Goal: Transaction & Acquisition: Purchase product/service

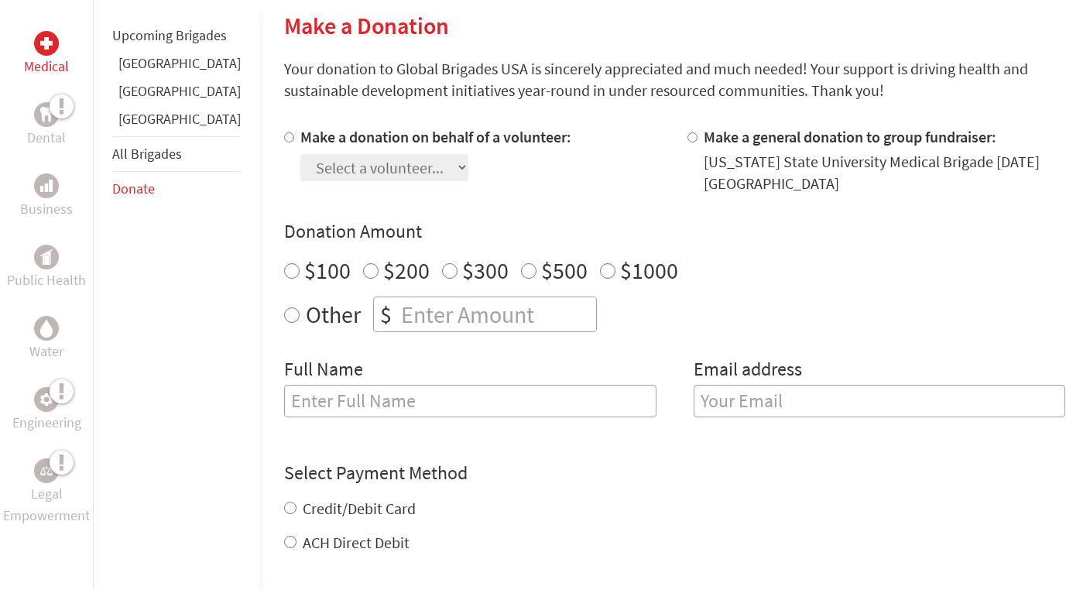
scroll to position [477, 0]
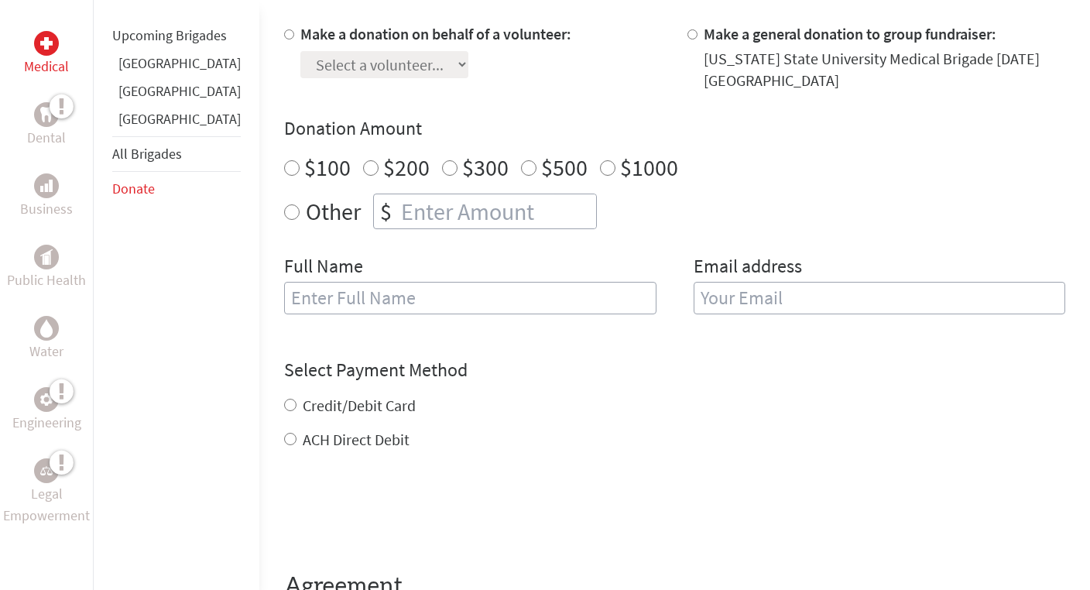
radio input "true"
click at [410, 213] on input "number" at bounding box center [497, 211] width 198 height 34
type input "250"
click at [358, 304] on input "text" at bounding box center [470, 298] width 372 height 33
type input "[PERSON_NAME]"
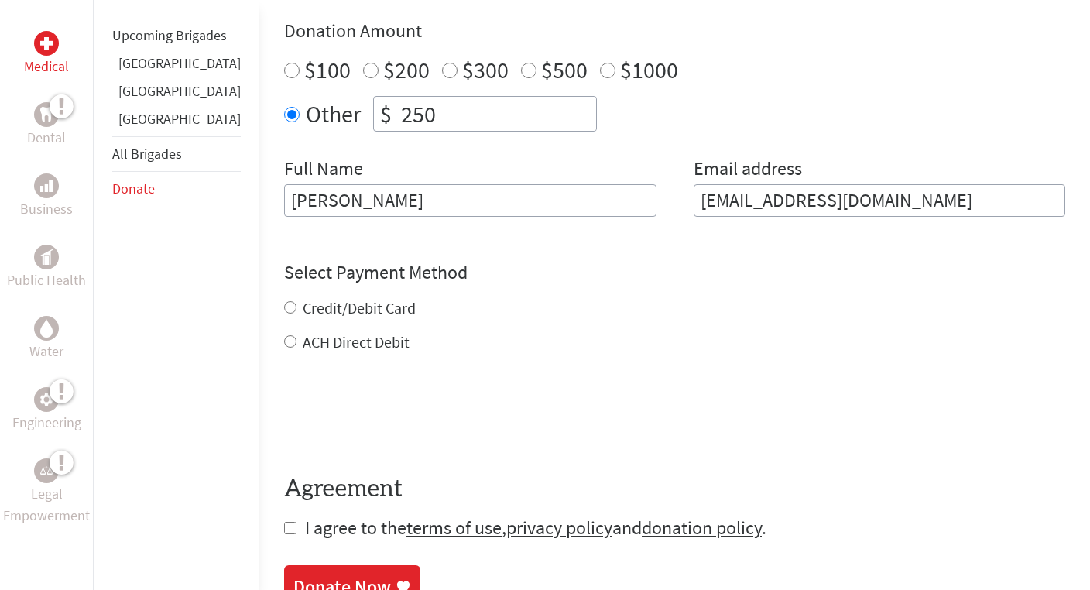
scroll to position [647, 0]
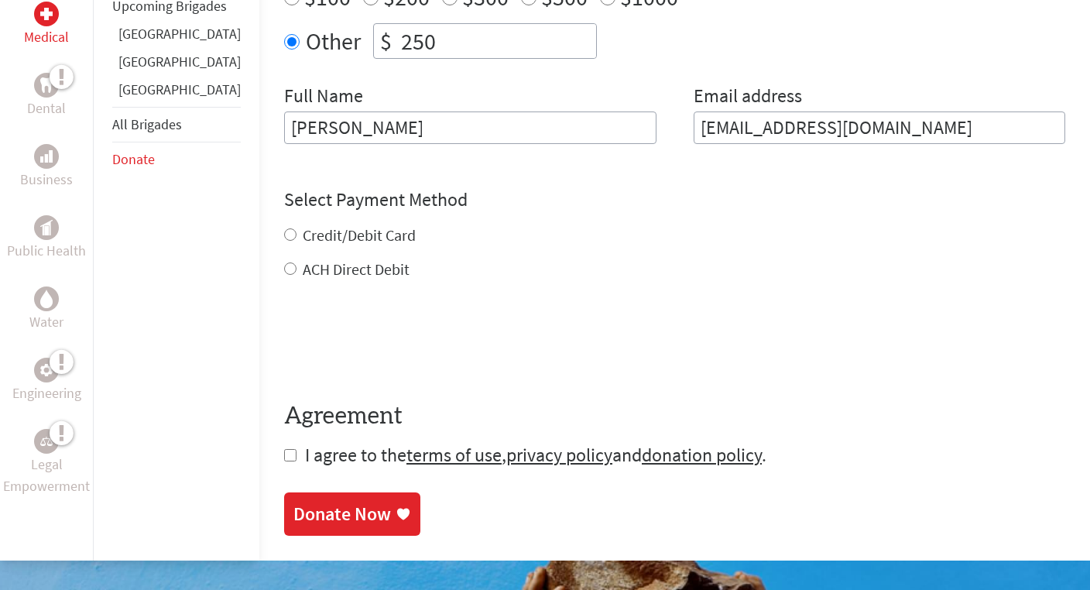
type input "deroossa@msu.edu"
click at [292, 238] on div "Credit/Debit Card ACH Direct Debit" at bounding box center [674, 253] width 781 height 56
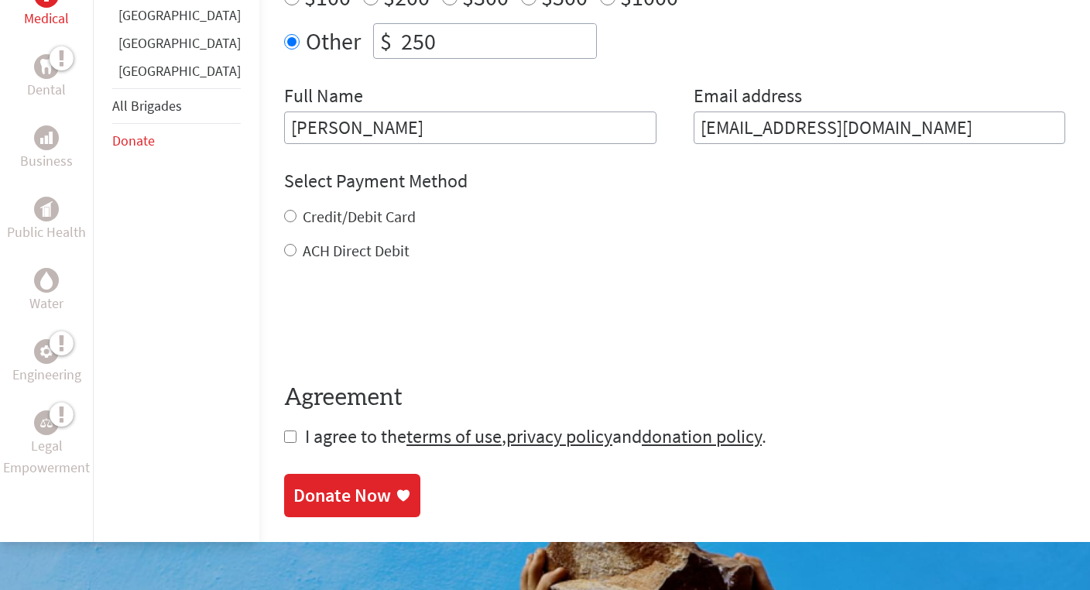
click at [284, 222] on input "Credit/Debit Card" at bounding box center [290, 216] width 12 height 12
radio input "true"
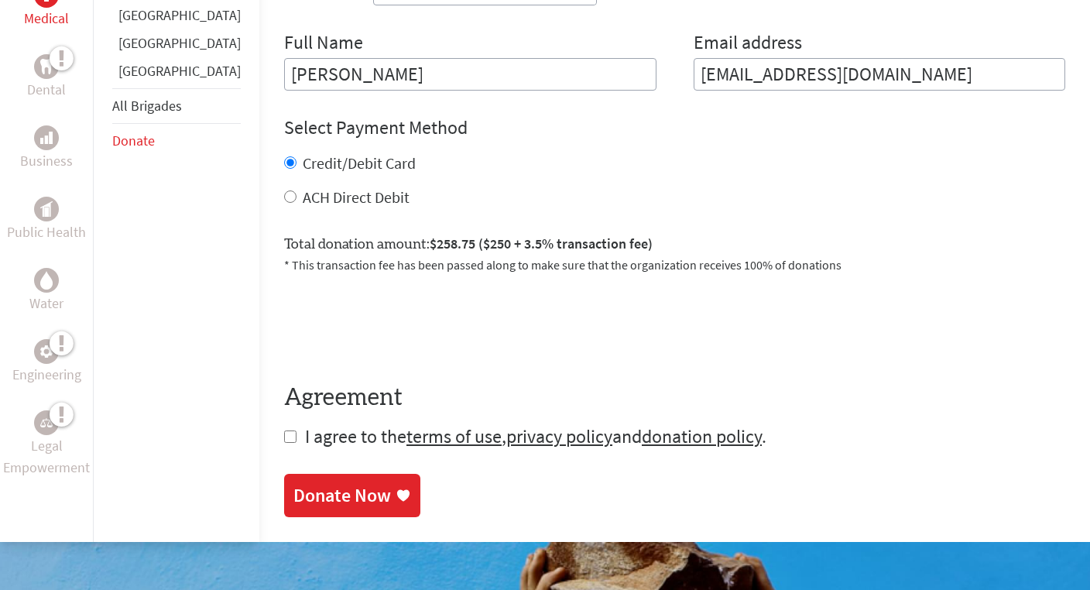
scroll to position [715, 0]
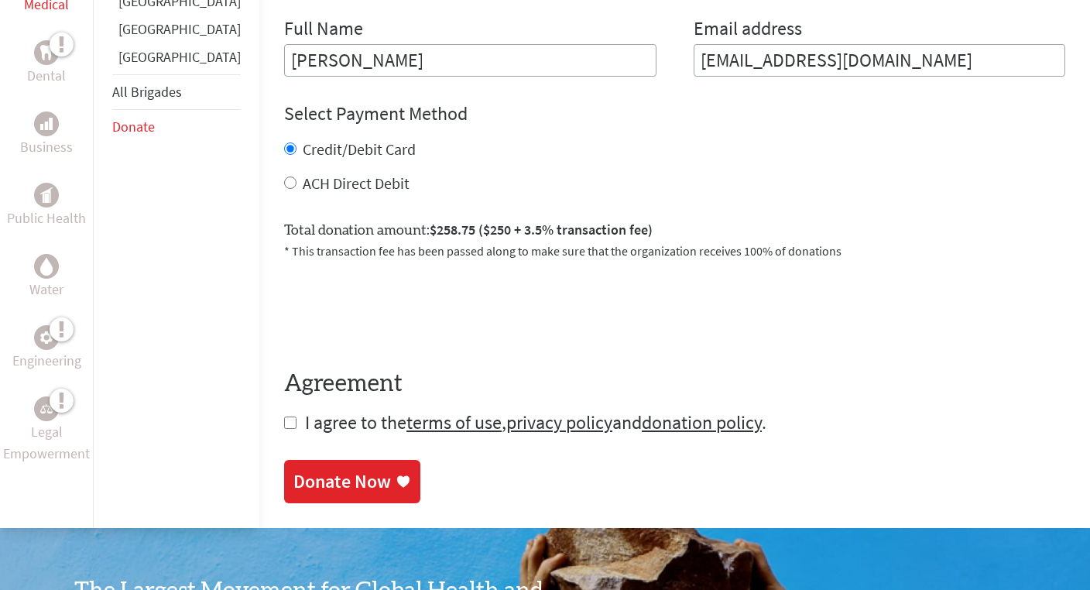
click at [284, 430] on form "Make a donation on behalf of a volunteer: Select a volunteer... Aidan Callan Ca…" at bounding box center [674, 111] width 781 height 650
click at [284, 428] on form "Make a donation on behalf of a volunteer: Select a volunteer... Aidan Callan Ca…" at bounding box center [674, 111] width 781 height 650
click at [284, 421] on input "checkbox" at bounding box center [290, 423] width 12 height 12
checkbox input "true"
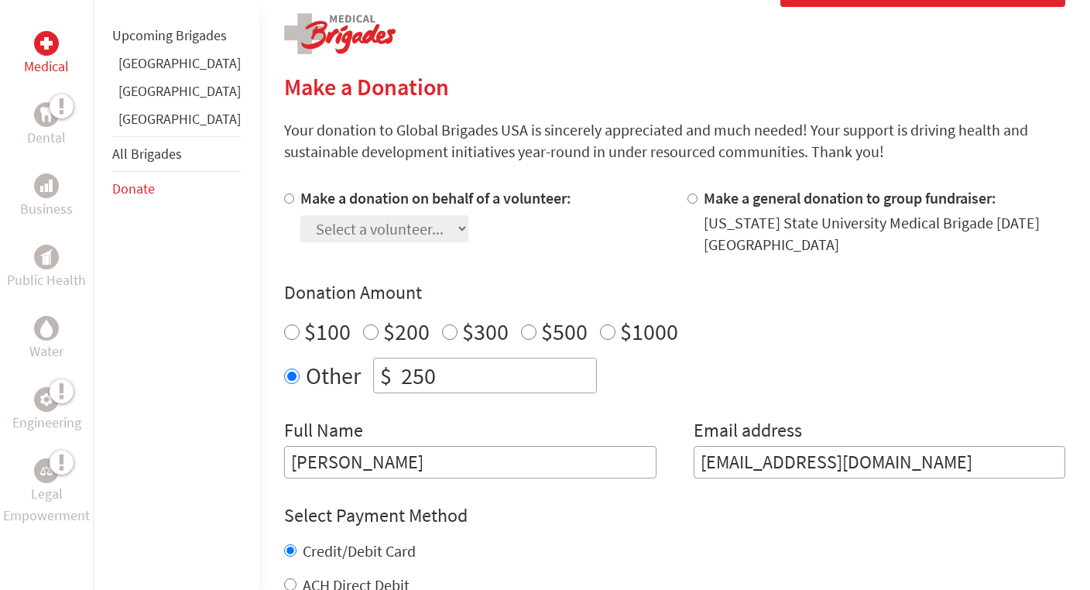
scroll to position [321, 0]
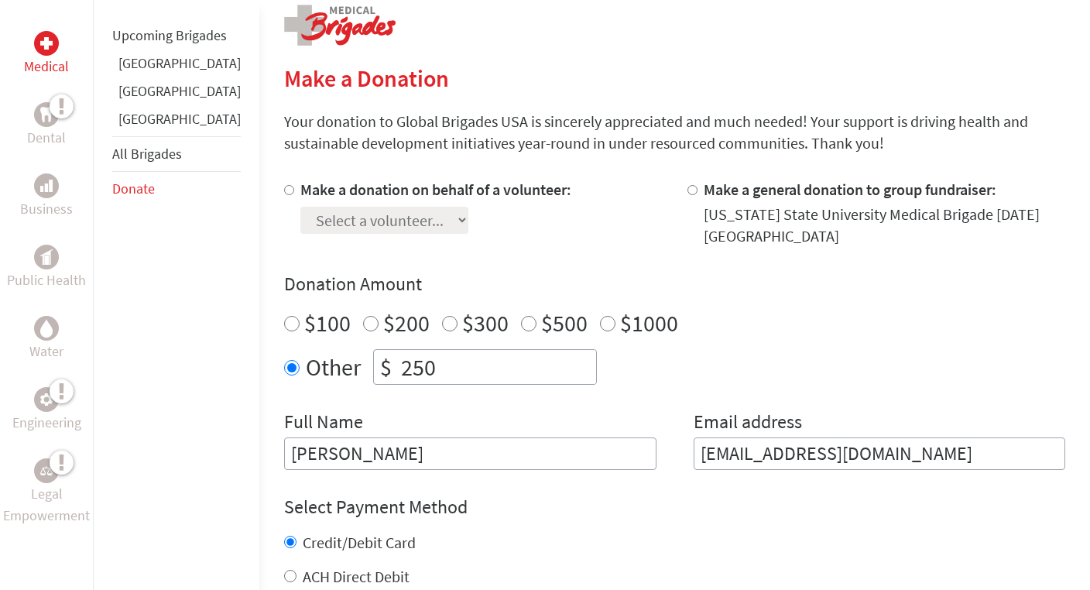
click at [315, 190] on label "Make a donation on behalf of a volunteer:" at bounding box center [435, 189] width 271 height 19
click at [294, 190] on input "Make a donation on behalf of a volunteer:" at bounding box center [289, 190] width 10 height 10
radio input "true"
click at [284, 194] on input "Make a donation on behalf of a volunteer:" at bounding box center [289, 190] width 10 height 10
click at [284, 191] on input "Make a donation on behalf of a volunteer:" at bounding box center [289, 190] width 10 height 10
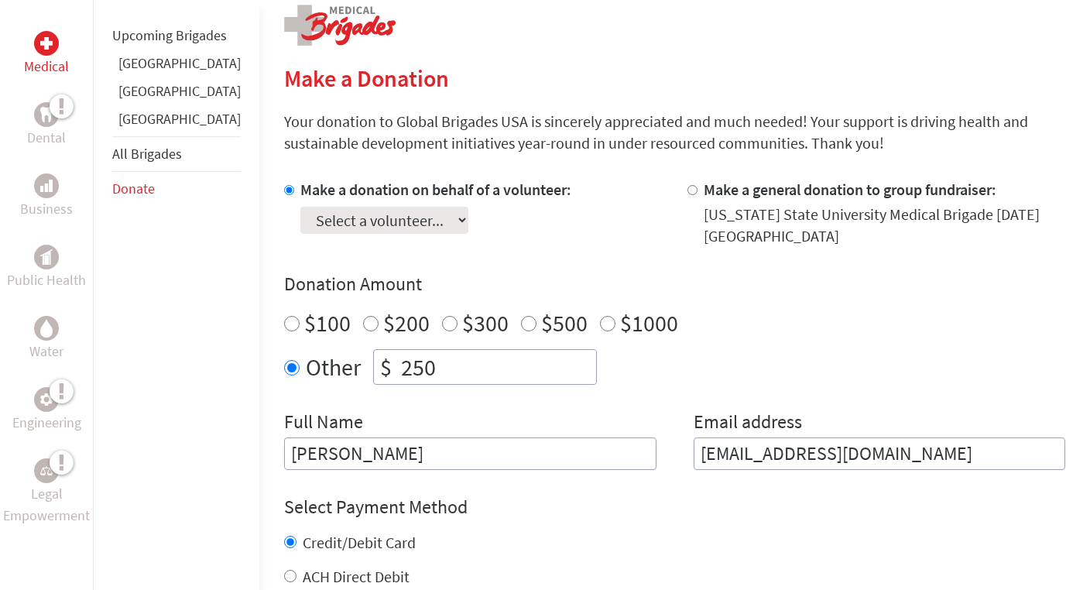
click at [300, 192] on label "Make a donation on behalf of a volunteer:" at bounding box center [435, 189] width 271 height 19
click at [284, 192] on input "Make a donation on behalf of a volunteer:" at bounding box center [289, 190] width 10 height 10
click at [307, 193] on label "Make a donation on behalf of a volunteer:" at bounding box center [435, 189] width 271 height 19
click at [294, 193] on input "Make a donation on behalf of a volunteer:" at bounding box center [289, 190] width 10 height 10
click at [284, 193] on input "Make a donation on behalf of a volunteer:" at bounding box center [289, 190] width 10 height 10
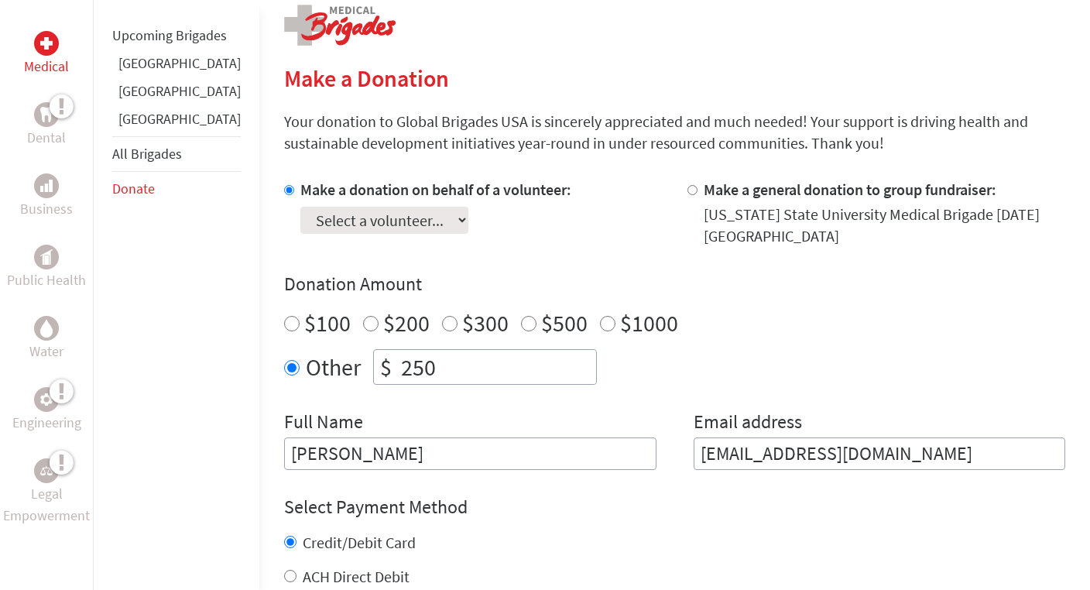
click at [284, 193] on input "Make a donation on behalf of a volunteer:" at bounding box center [289, 190] width 10 height 10
click at [395, 233] on div "Make a donation on behalf of a volunteer: Select a volunteer... Aidan Callan Ca…" at bounding box center [435, 213] width 271 height 68
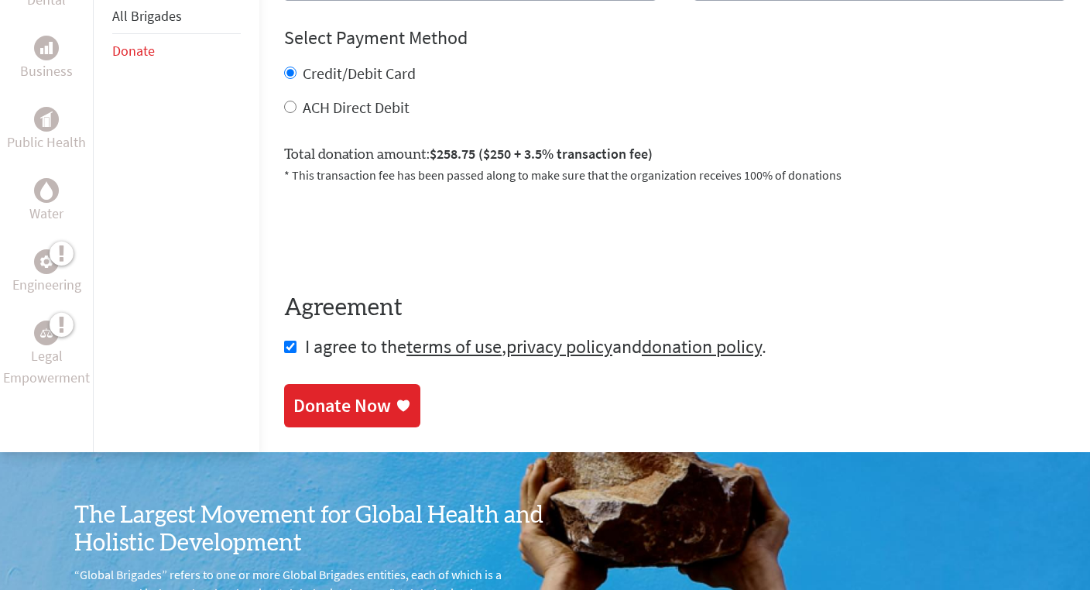
scroll to position [792, 0]
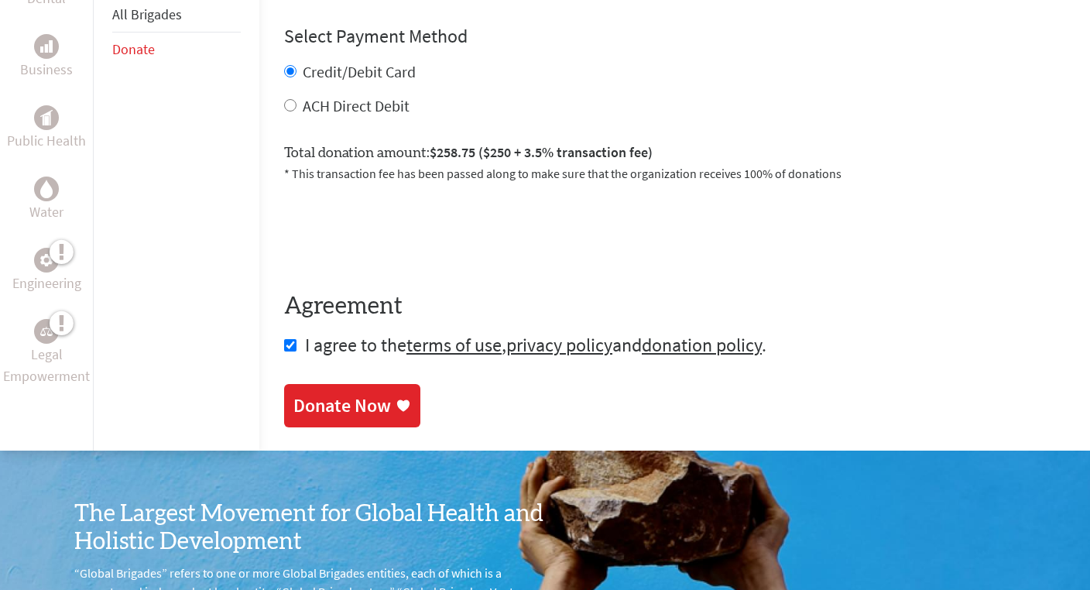
click at [325, 403] on div "Donate Now" at bounding box center [342, 405] width 98 height 25
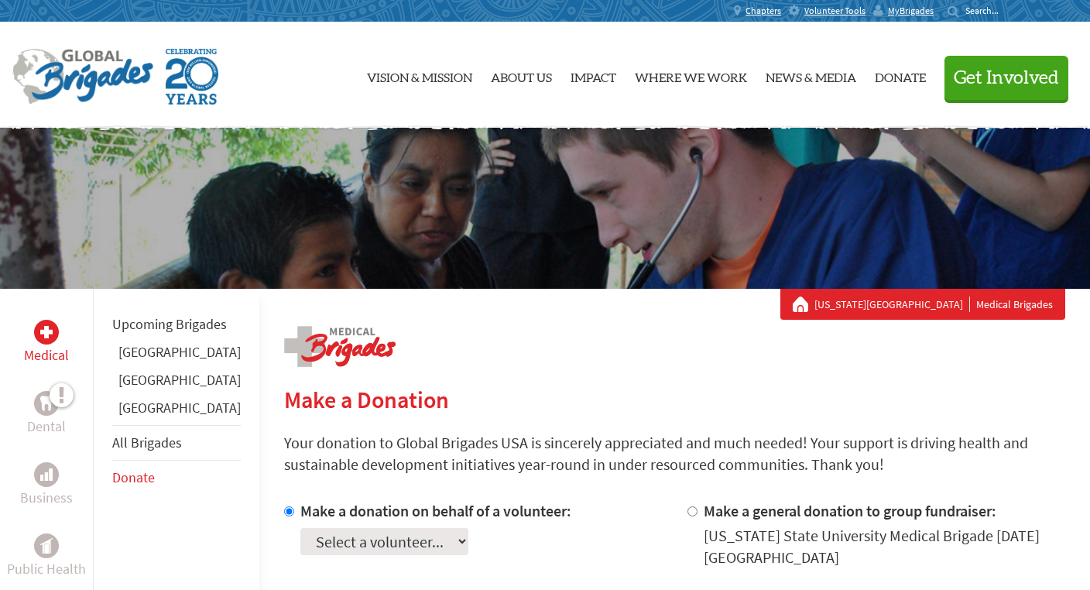
scroll to position [36, 0]
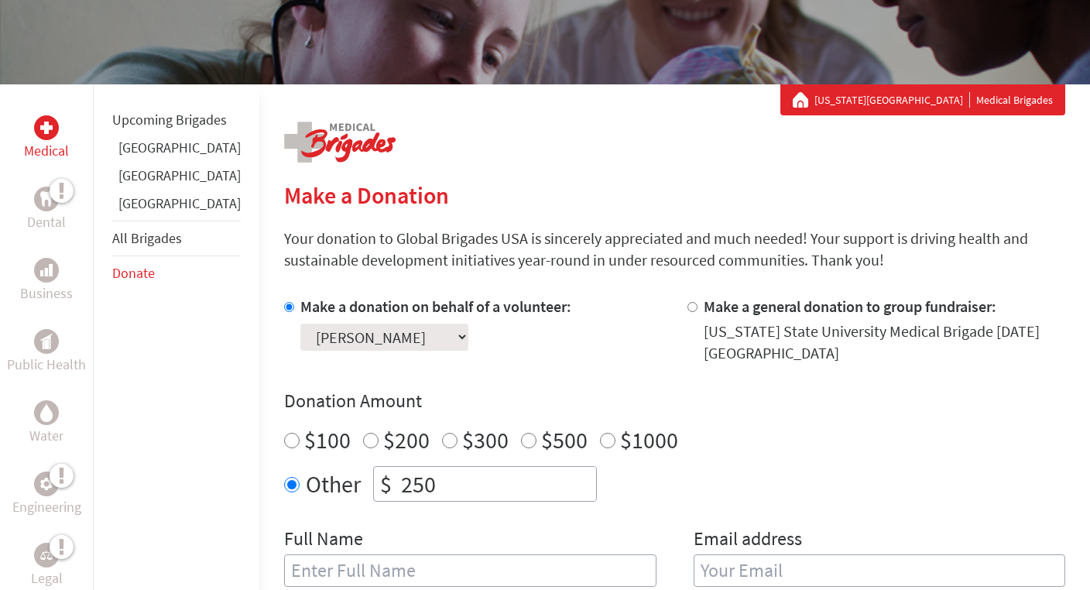
scroll to position [204, 0]
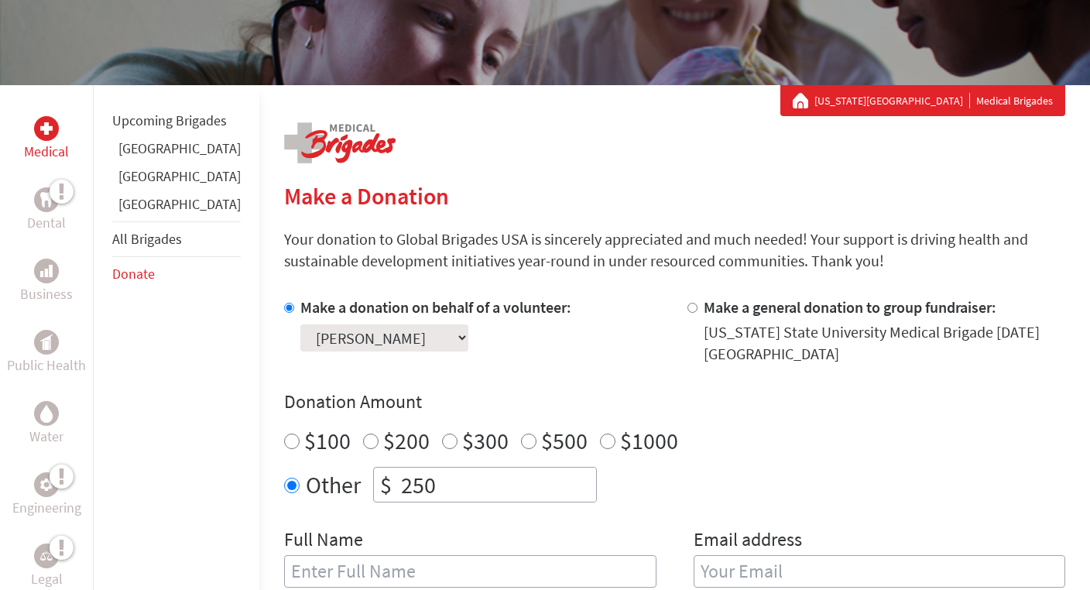
click at [141, 213] on link "[GEOGRAPHIC_DATA]" at bounding box center [179, 204] width 122 height 18
